Goal: Find specific page/section: Find specific page/section

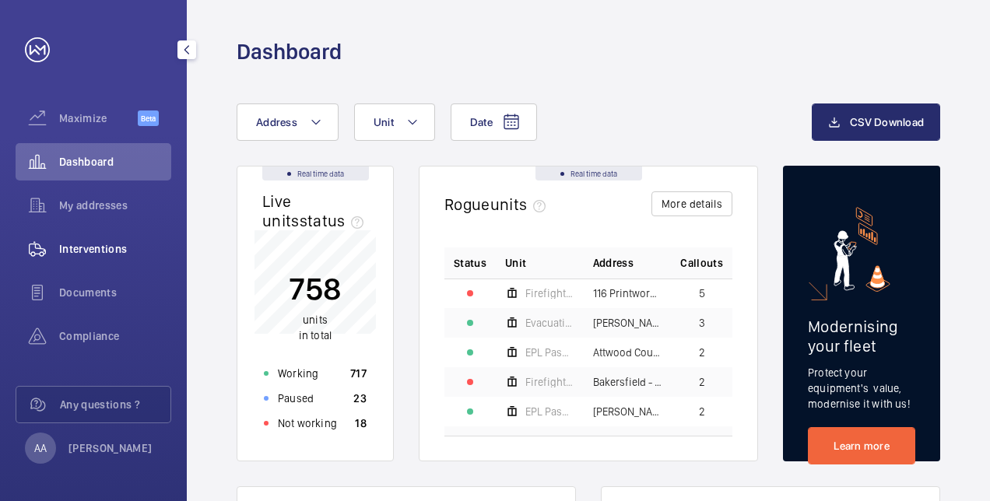
click at [83, 247] on span "Interventions" at bounding box center [115, 249] width 112 height 16
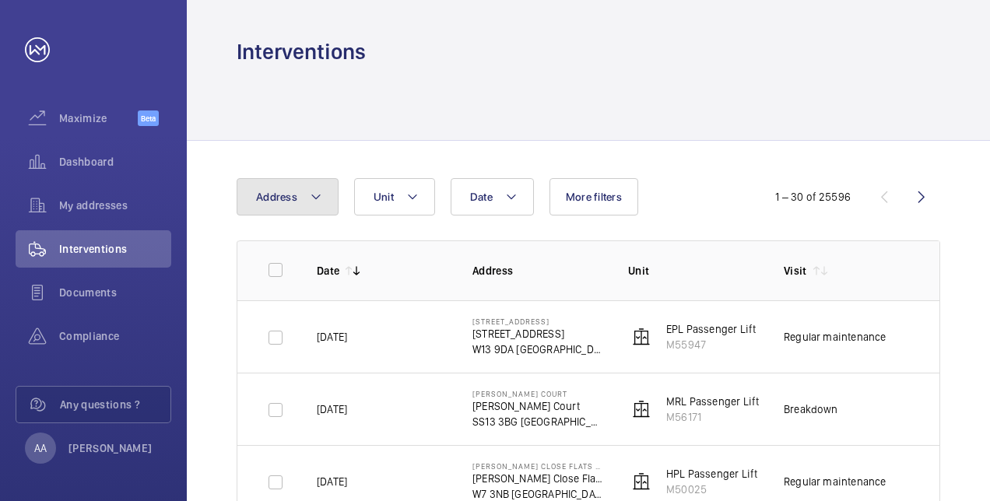
click at [320, 201] on mat-icon at bounding box center [316, 197] width 12 height 19
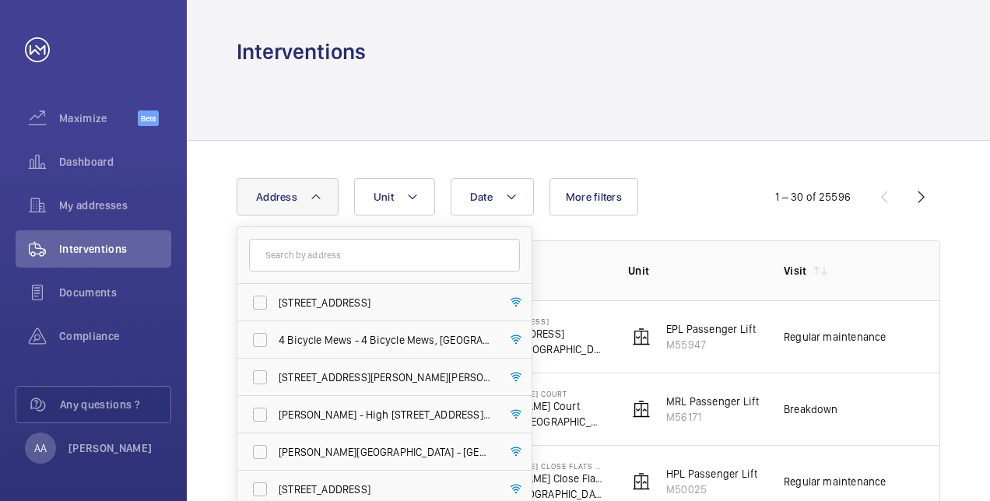
click at [284, 257] on input "text" at bounding box center [384, 255] width 271 height 33
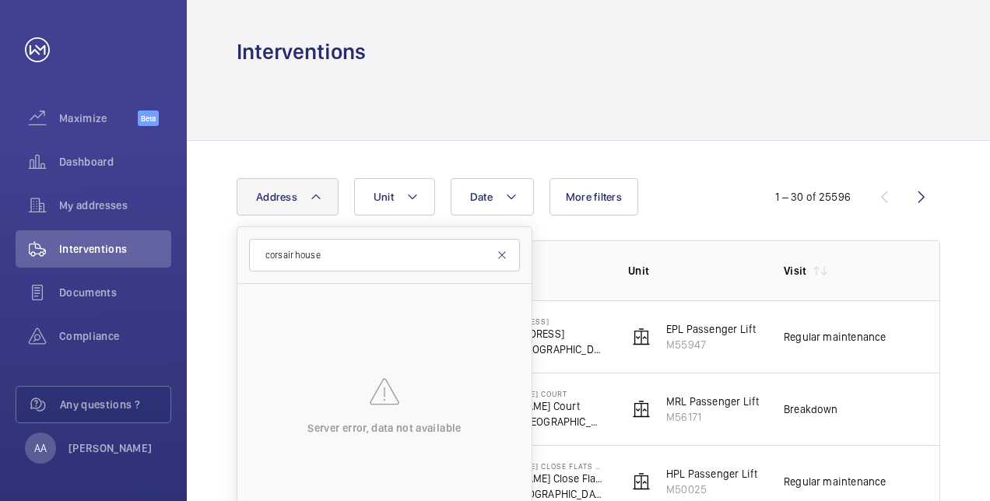
type input "corsair house"
click at [502, 251] on mat-icon at bounding box center [502, 255] width 12 height 12
